Goal: Information Seeking & Learning: Learn about a topic

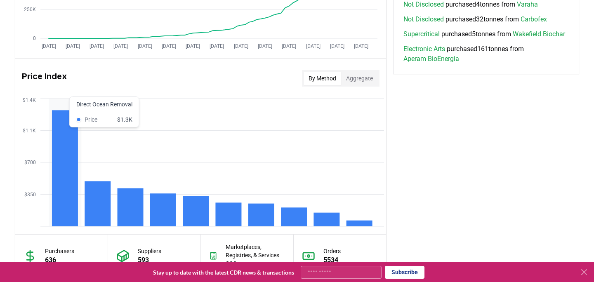
scroll to position [779, 0]
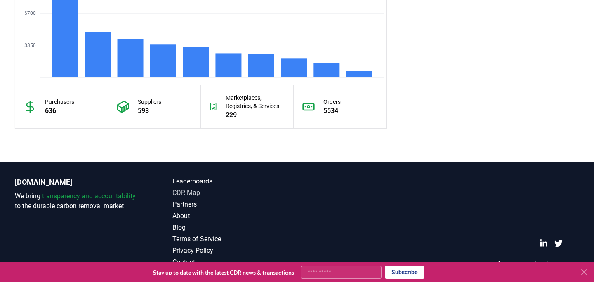
click at [185, 195] on link "CDR Map" at bounding box center [234, 193] width 125 height 10
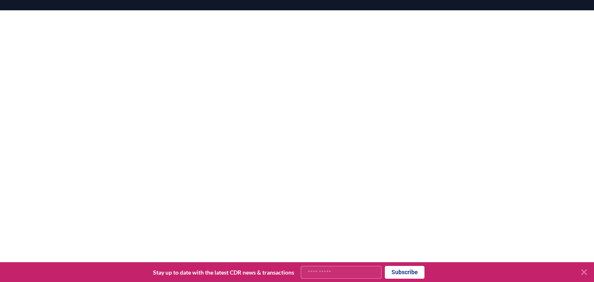
scroll to position [111, 0]
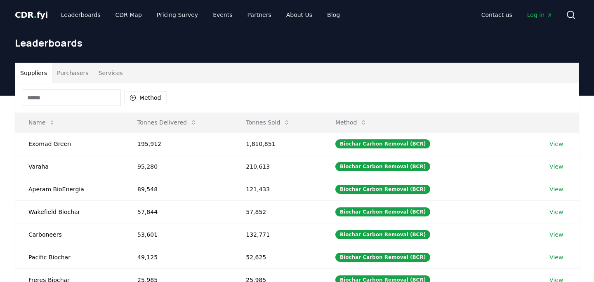
scroll to position [19, 0]
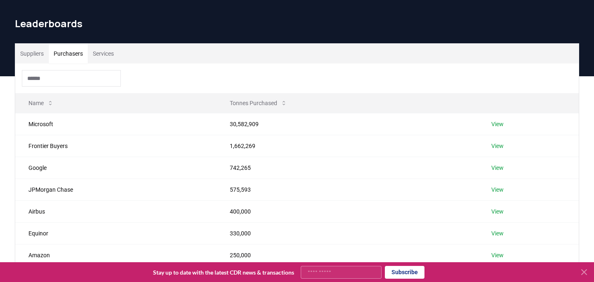
click at [85, 57] on button "Purchasers" at bounding box center [68, 54] width 39 height 20
click at [108, 56] on button "Services" at bounding box center [103, 54] width 31 height 20
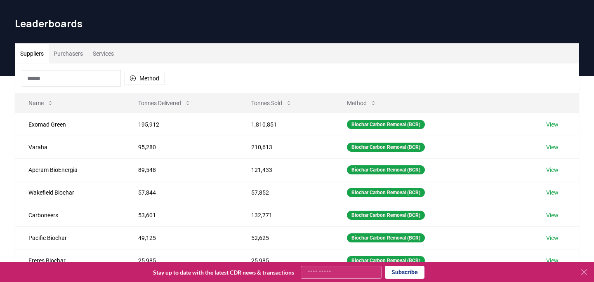
click at [43, 53] on button "Suppliers" at bounding box center [31, 54] width 33 height 20
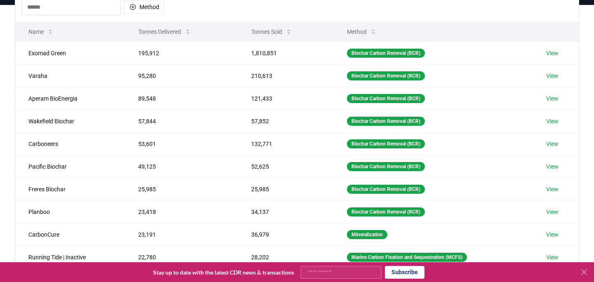
scroll to position [264, 0]
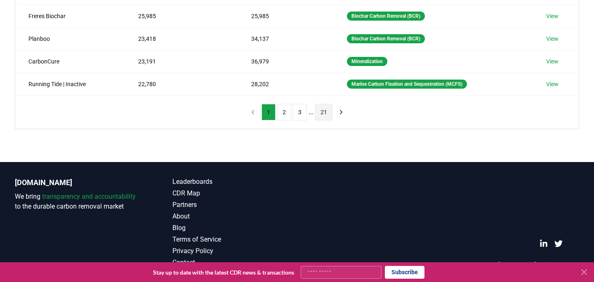
click at [323, 112] on button "21" at bounding box center [323, 112] width 17 height 17
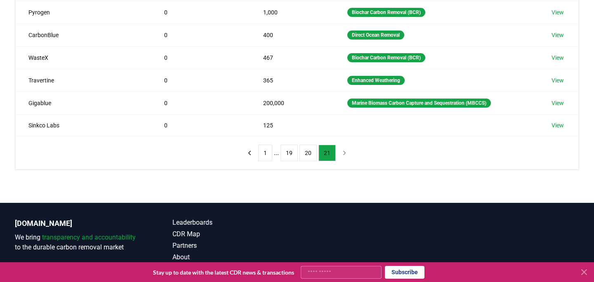
scroll to position [193, 0]
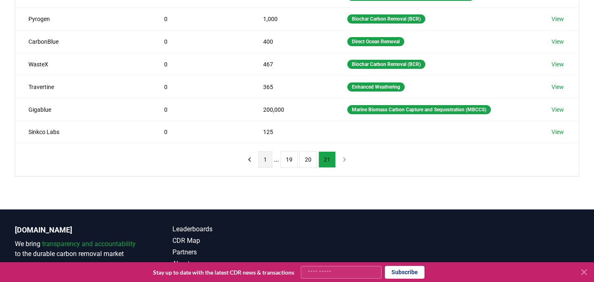
click at [265, 160] on button "1" at bounding box center [265, 159] width 14 height 17
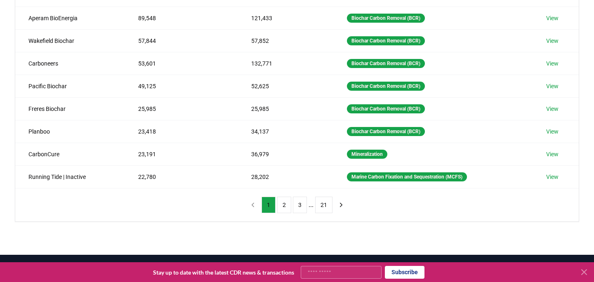
scroll to position [171, 0]
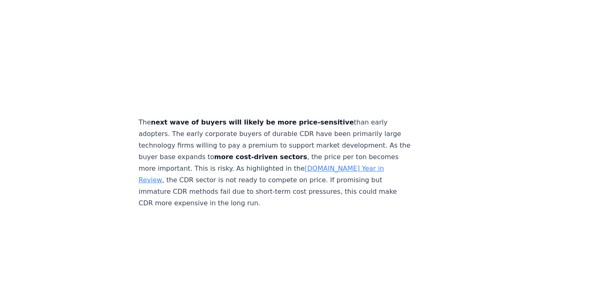
scroll to position [2993, 0]
